Goal: Book appointment/travel/reservation

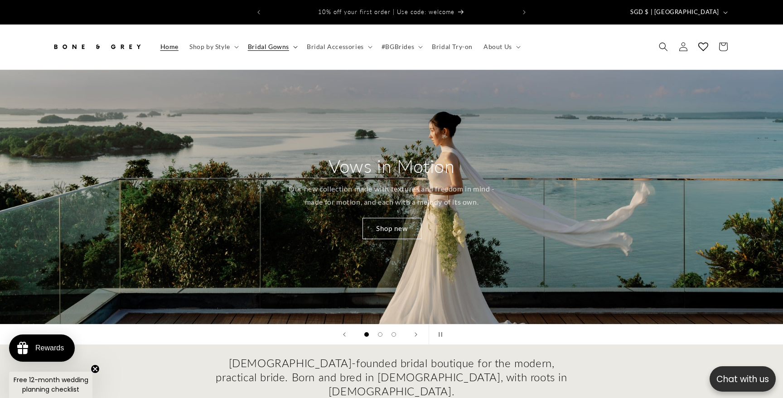
click at [293, 46] on icon at bounding box center [295, 47] width 5 height 3
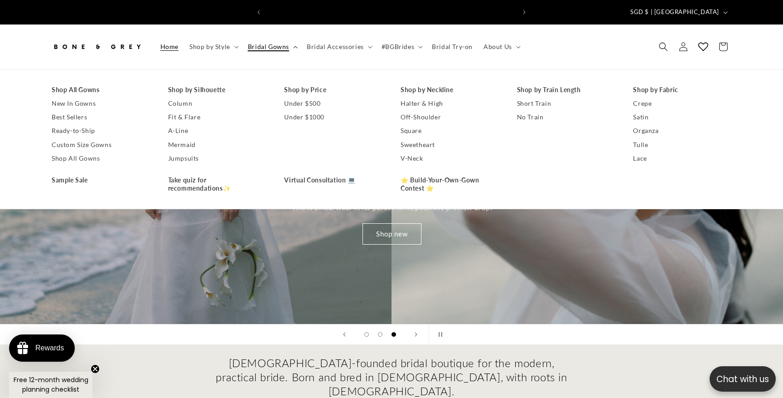
scroll to position [0, 499]
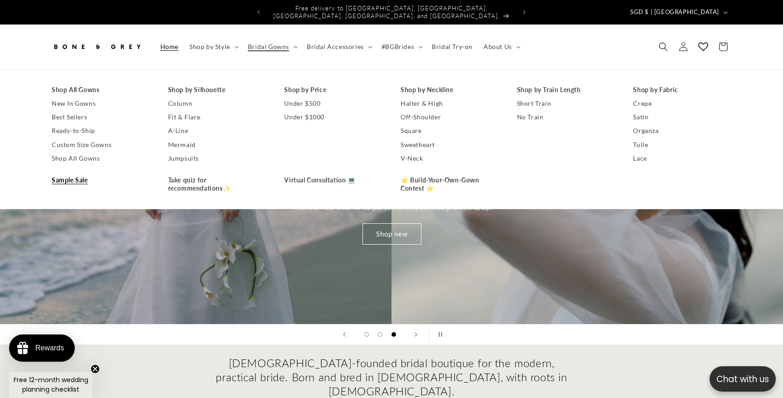
click at [88, 173] on link "Sample Sale" at bounding box center [101, 180] width 98 height 14
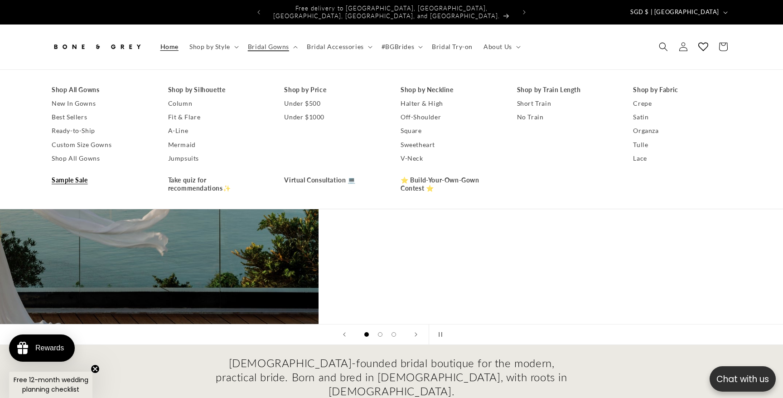
scroll to position [0, 334]
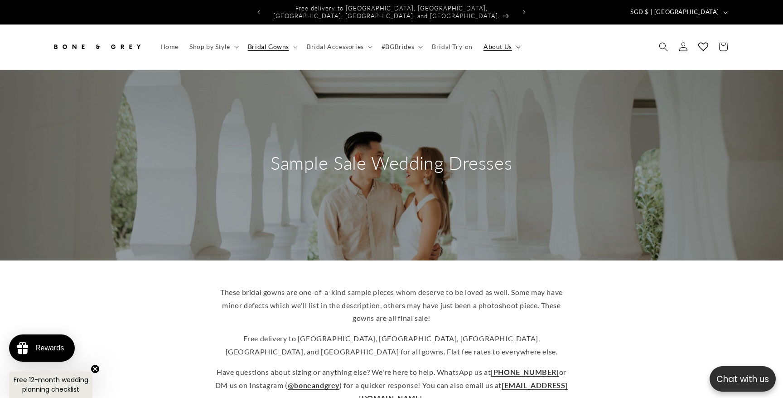
click at [501, 43] on span "About Us" at bounding box center [498, 47] width 29 height 8
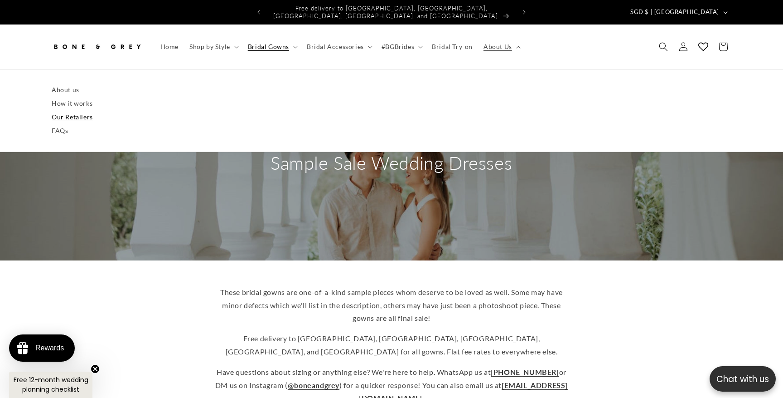
click at [72, 110] on link "Our Retailers" at bounding box center [392, 117] width 680 height 14
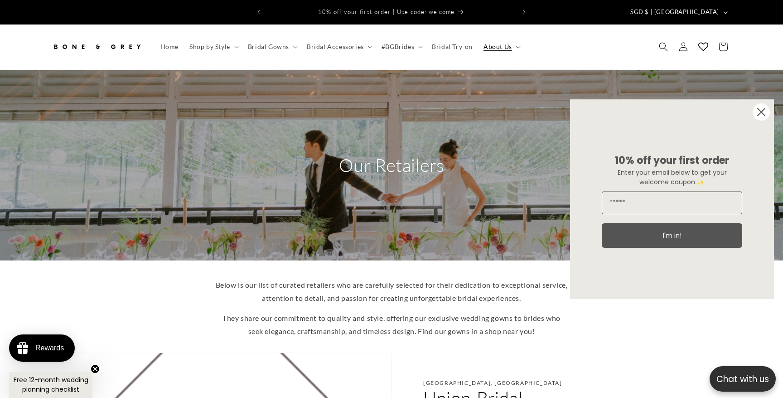
click at [516, 46] on icon at bounding box center [518, 47] width 5 height 3
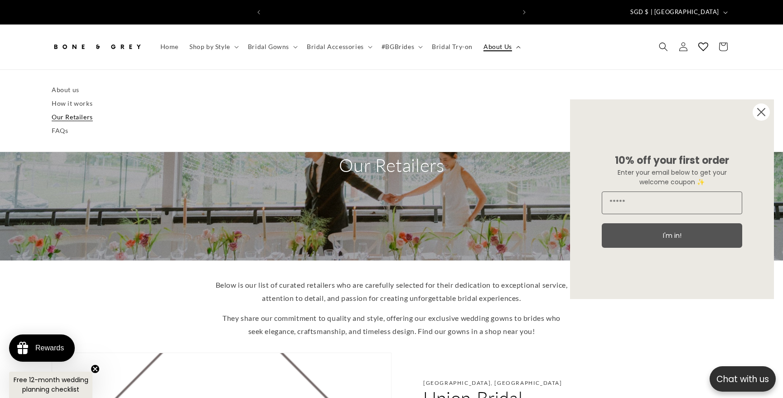
scroll to position [0, 249]
click at [62, 83] on link "About us" at bounding box center [392, 90] width 680 height 14
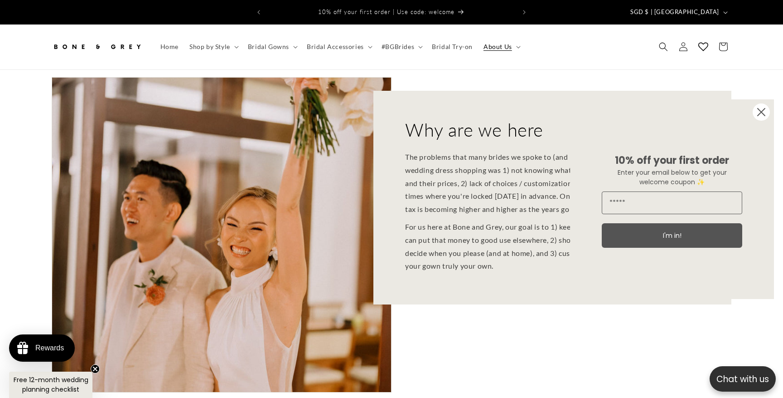
click at [757, 118] on circle "Close dialog" at bounding box center [761, 111] width 17 height 17
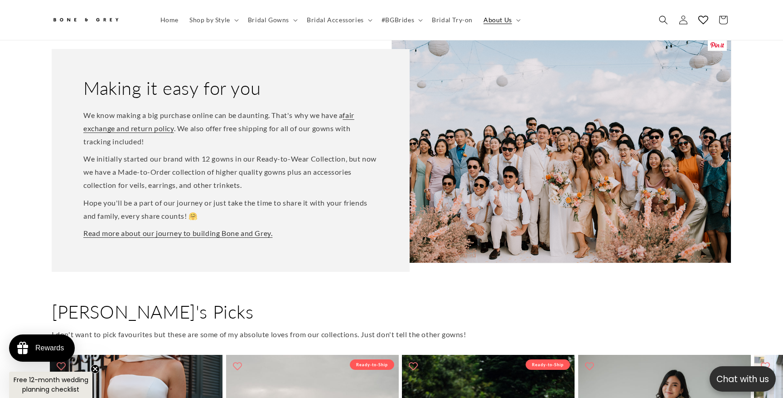
scroll to position [0, 499]
click at [261, 22] on span "Bridal Gowns" at bounding box center [268, 20] width 41 height 8
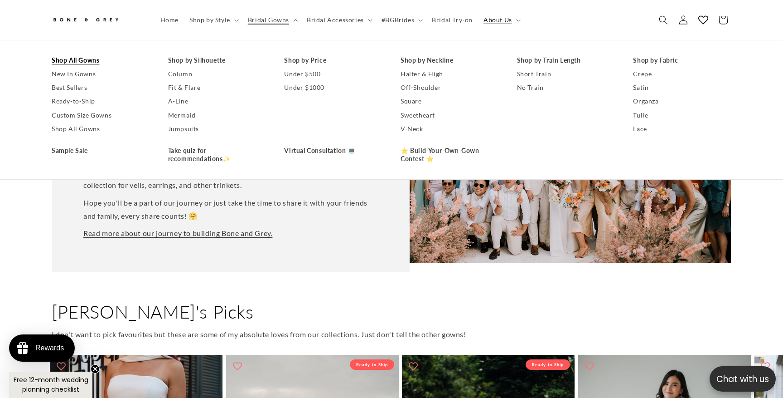
click at [77, 59] on link "Shop All Gowns" at bounding box center [101, 60] width 98 height 14
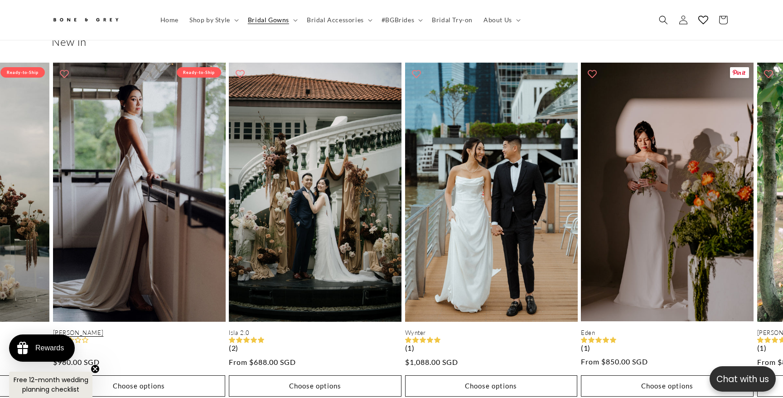
scroll to position [0, 1937]
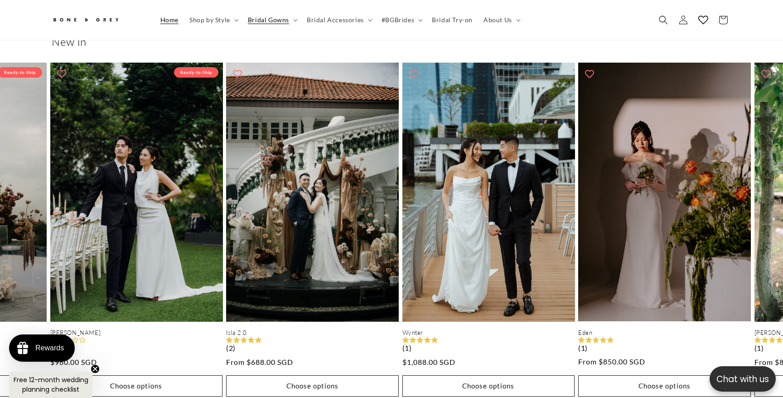
click at [174, 18] on span "Home" at bounding box center [169, 20] width 18 height 8
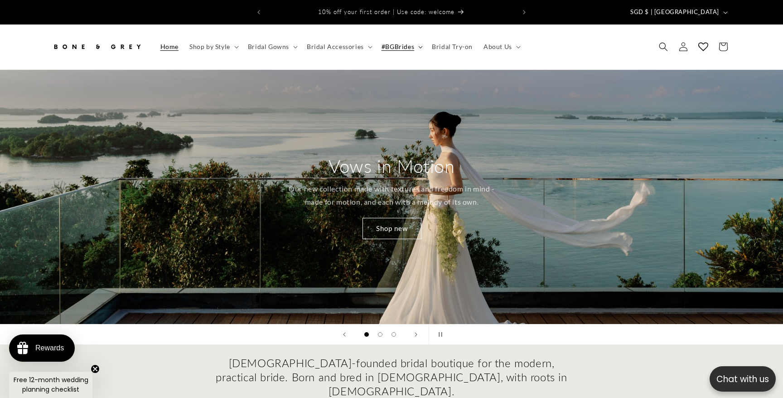
click at [398, 43] on span "#BGBrides" at bounding box center [398, 47] width 33 height 8
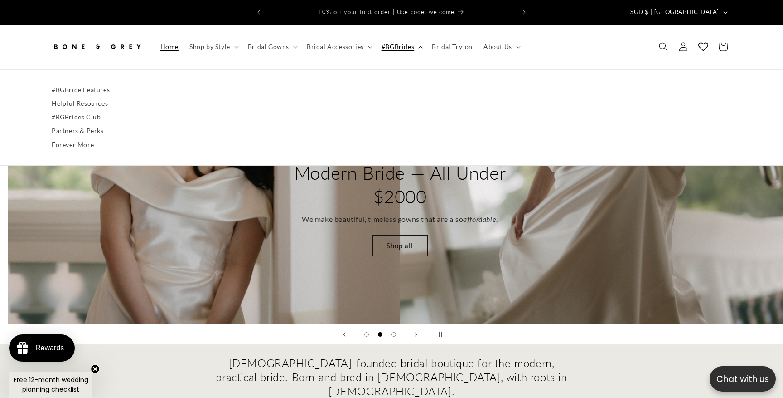
scroll to position [0, 783]
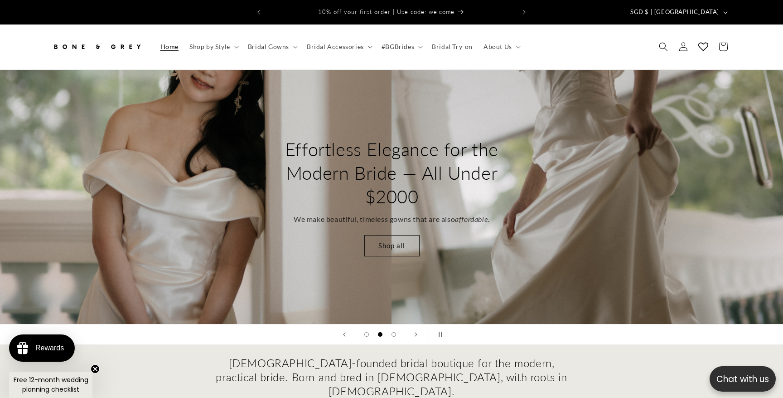
click at [331, 190] on h2 "Effortless Elegance for the Modern Bride — All Under $2000" at bounding box center [391, 172] width 215 height 71
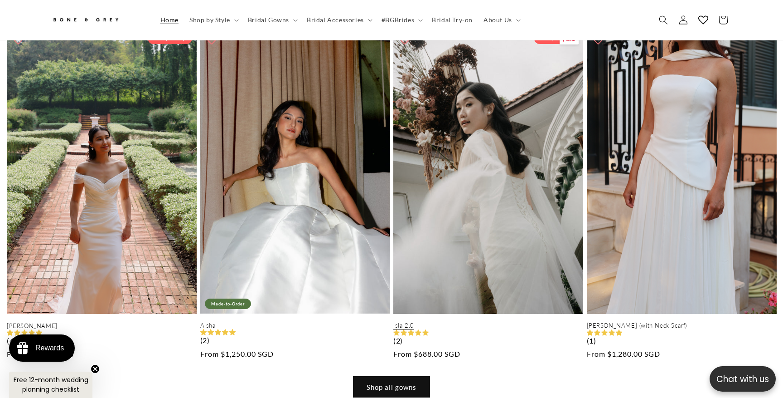
scroll to position [0, 249]
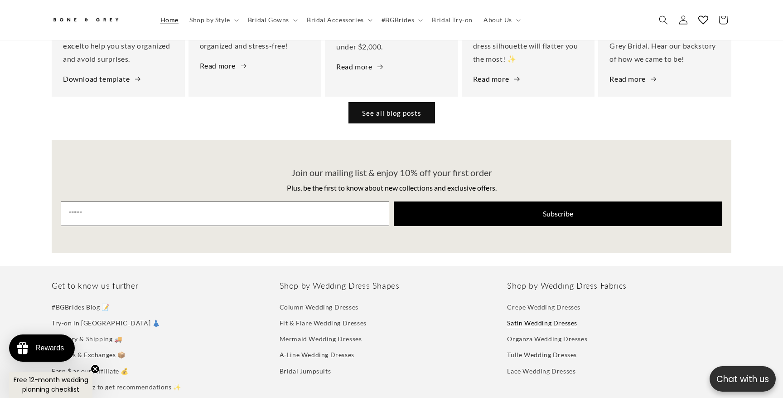
click at [537, 315] on link "Satin Wedding Dresses" at bounding box center [542, 323] width 70 height 16
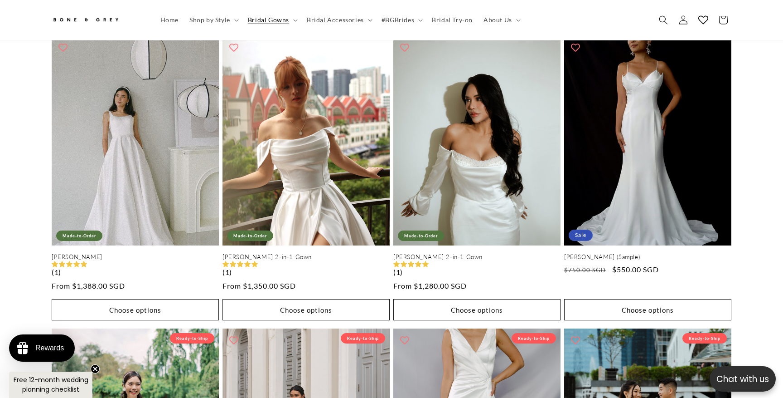
scroll to position [0, 499]
click at [503, 20] on span "About Us" at bounding box center [498, 20] width 29 height 8
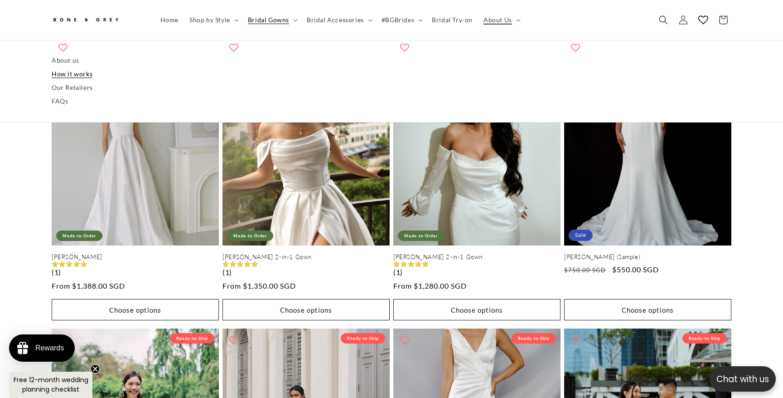
click at [65, 73] on link "How it works" at bounding box center [392, 74] width 680 height 14
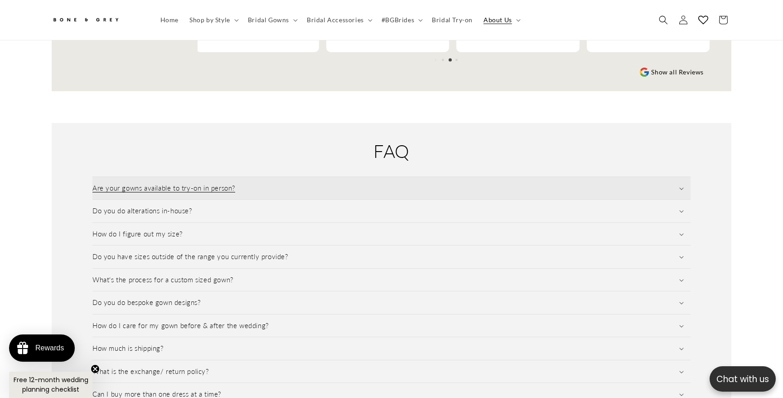
click at [149, 184] on h3 "Are your gowns available to try-on in person?" at bounding box center [163, 188] width 143 height 9
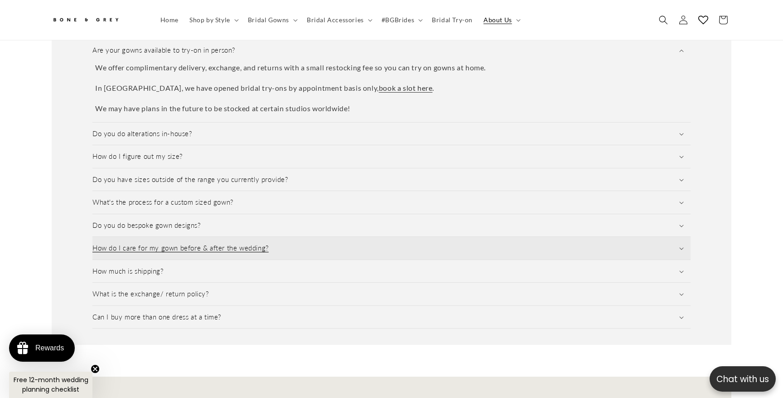
scroll to position [0, 499]
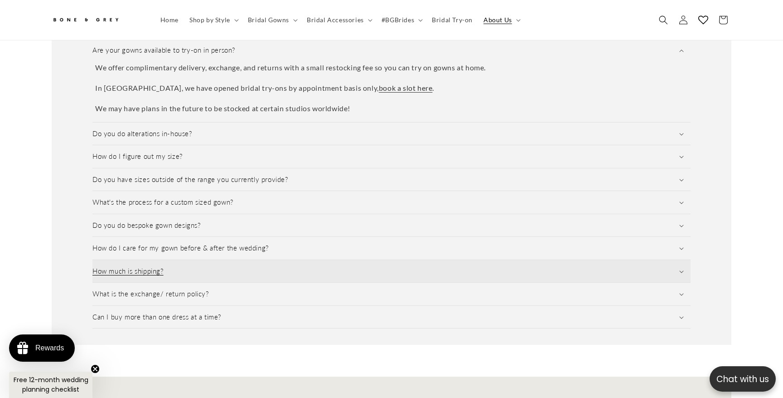
click at [263, 260] on summary "How much is shipping?" at bounding box center [391, 271] width 598 height 23
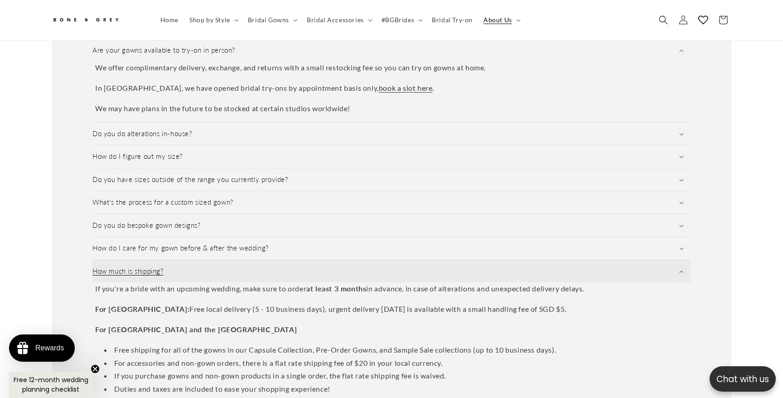
scroll to position [0, 0]
click at [263, 260] on summary "How much is shipping?" at bounding box center [391, 271] width 598 height 23
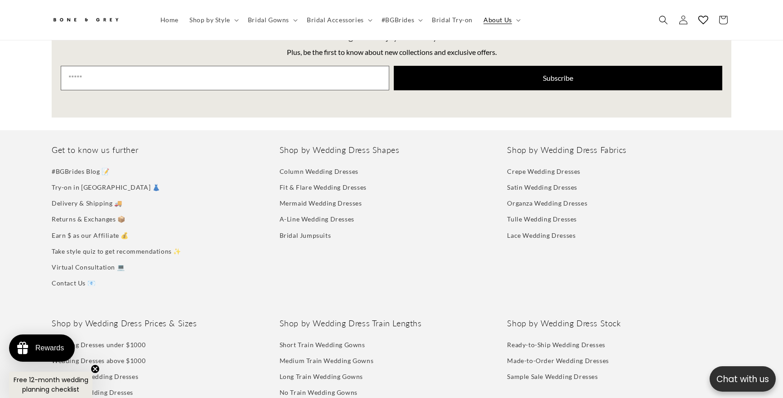
scroll to position [0, 249]
click at [85, 182] on link "Try-on in [GEOGRAPHIC_DATA] 👗" at bounding box center [106, 187] width 108 height 16
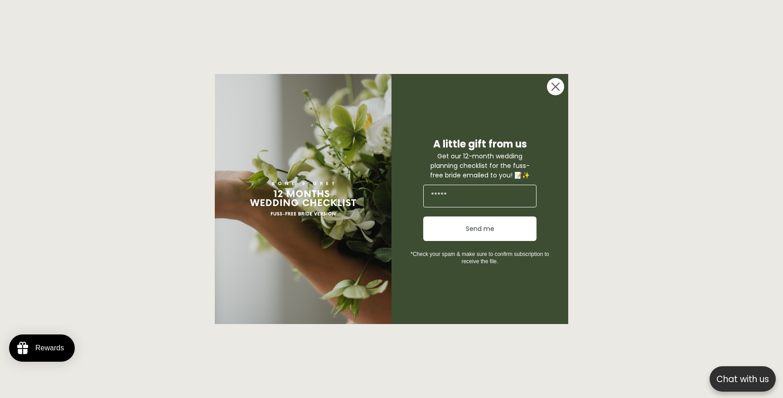
click at [553, 92] on circle "Close dialog" at bounding box center [555, 86] width 17 height 17
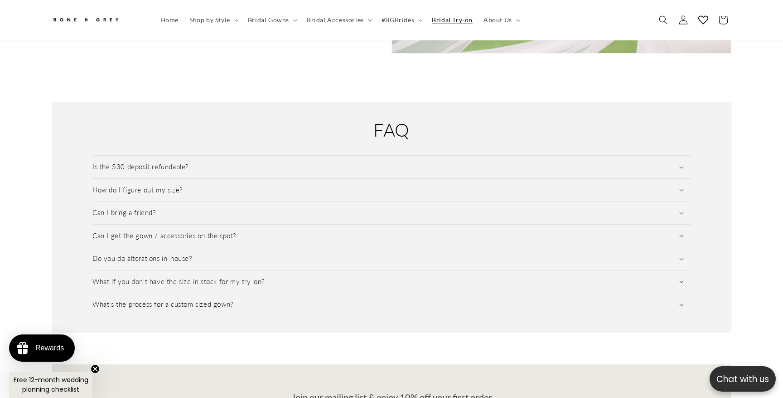
scroll to position [1182, 0]
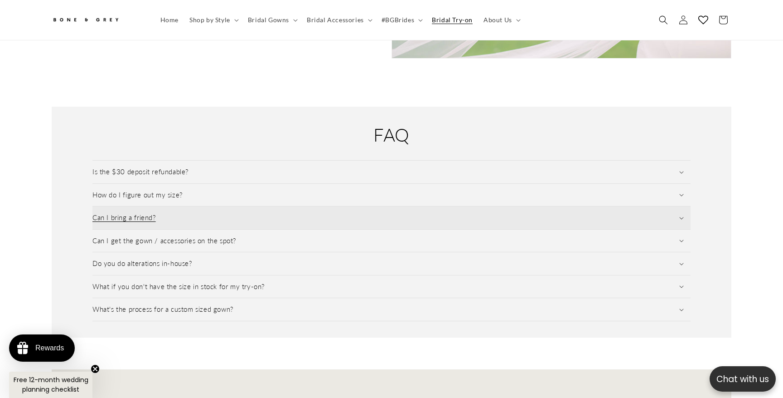
click at [253, 217] on summary "Can I bring a friend?" at bounding box center [391, 217] width 598 height 23
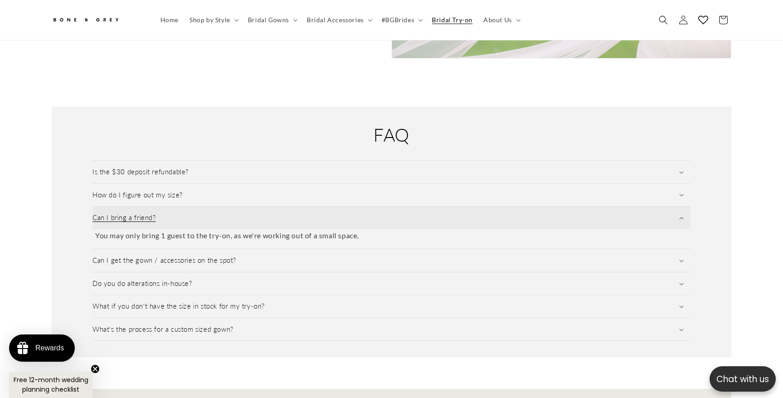
click at [253, 217] on summary "Can I bring a friend?" at bounding box center [391, 217] width 598 height 23
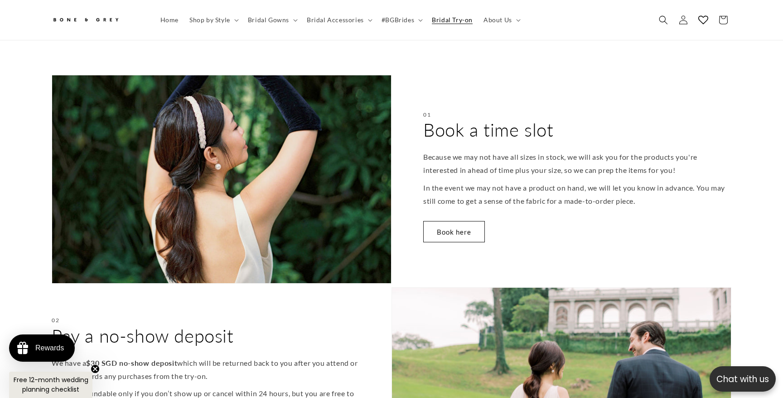
scroll to position [335, 0]
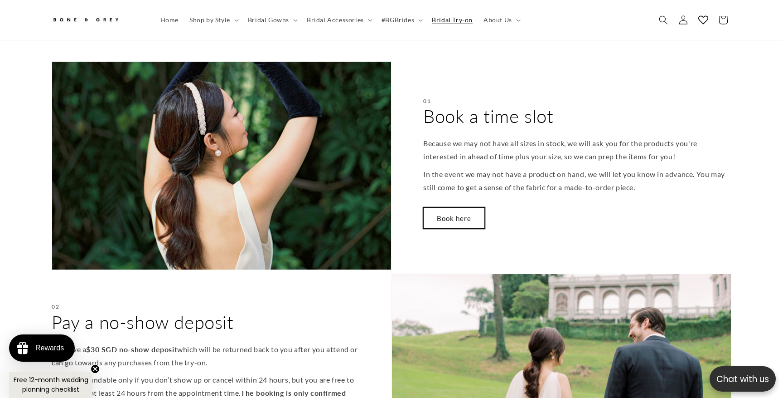
click at [448, 215] on link "Book here" at bounding box center [454, 217] width 62 height 21
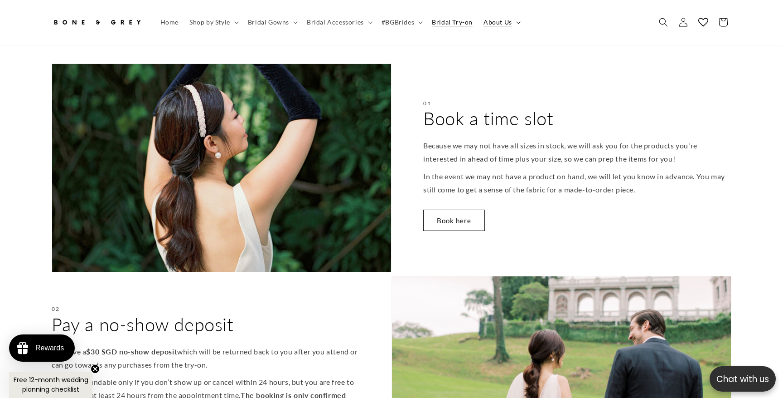
click at [502, 27] on summary "About Us" at bounding box center [501, 22] width 46 height 19
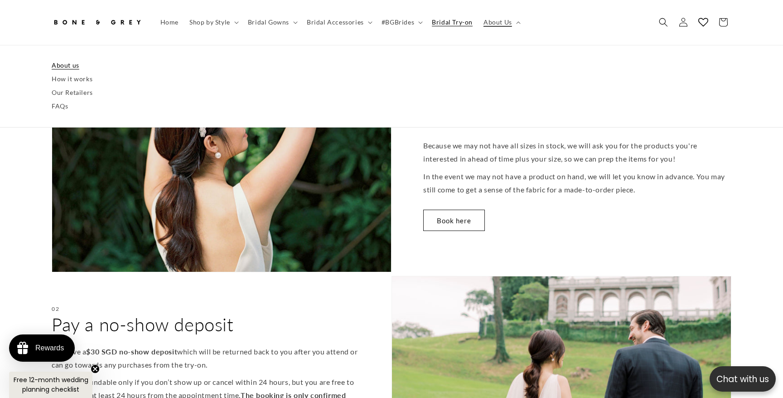
click at [71, 68] on link "About us" at bounding box center [392, 65] width 680 height 14
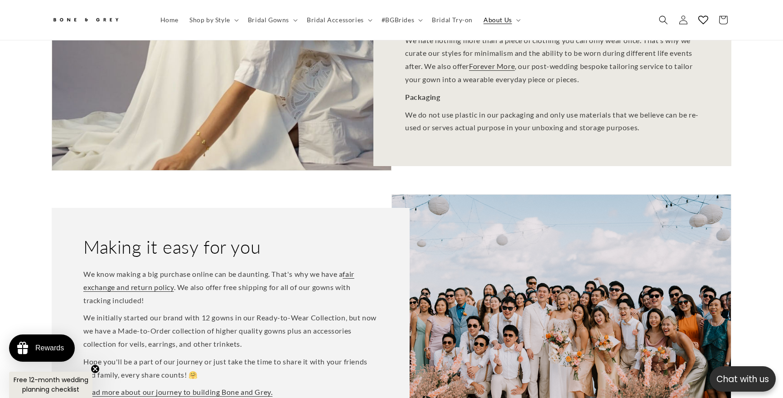
scroll to position [0, 249]
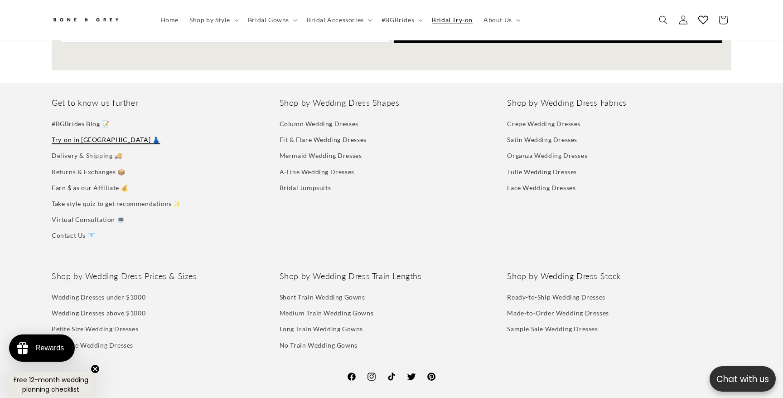
click at [97, 131] on link "Try-on in [GEOGRAPHIC_DATA] 👗" at bounding box center [106, 139] width 108 height 16
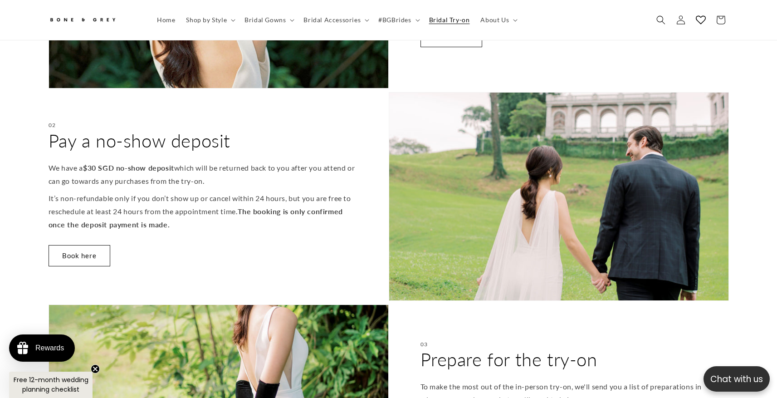
scroll to position [0, 249]
